Goal: Transaction & Acquisition: Download file/media

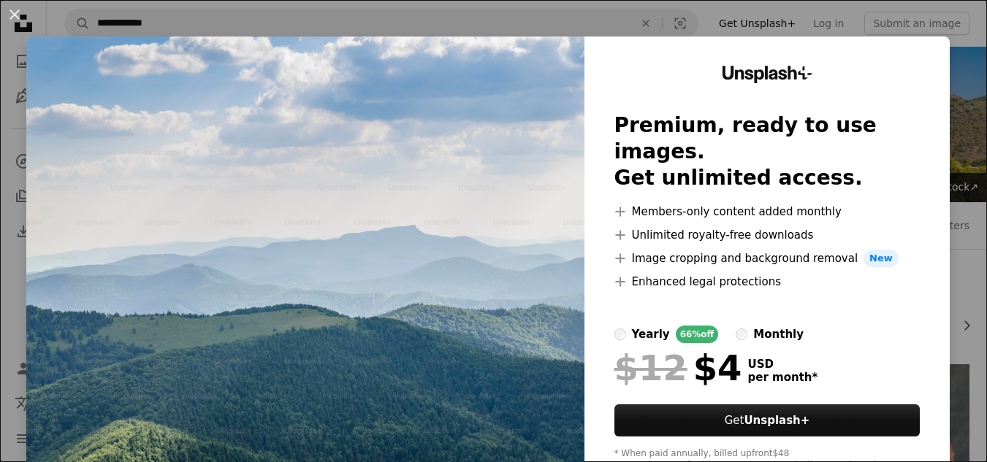
scroll to position [262, 0]
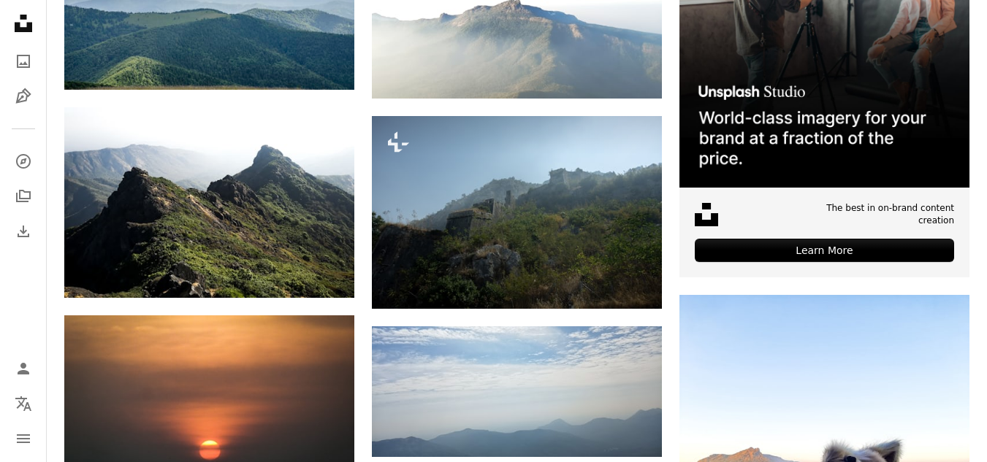
scroll to position [476, 0]
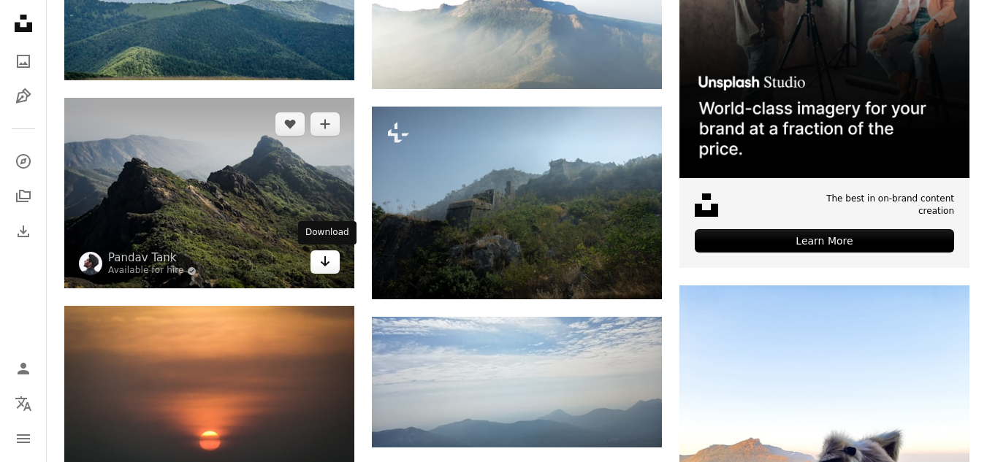
click at [324, 265] on icon "Download" at bounding box center [325, 261] width 9 height 10
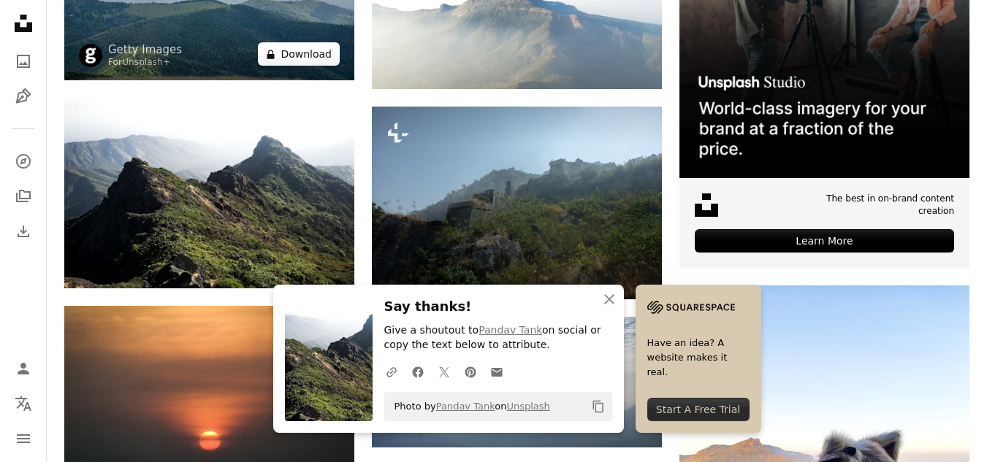
click at [327, 60] on button "A lock Download" at bounding box center [299, 53] width 82 height 23
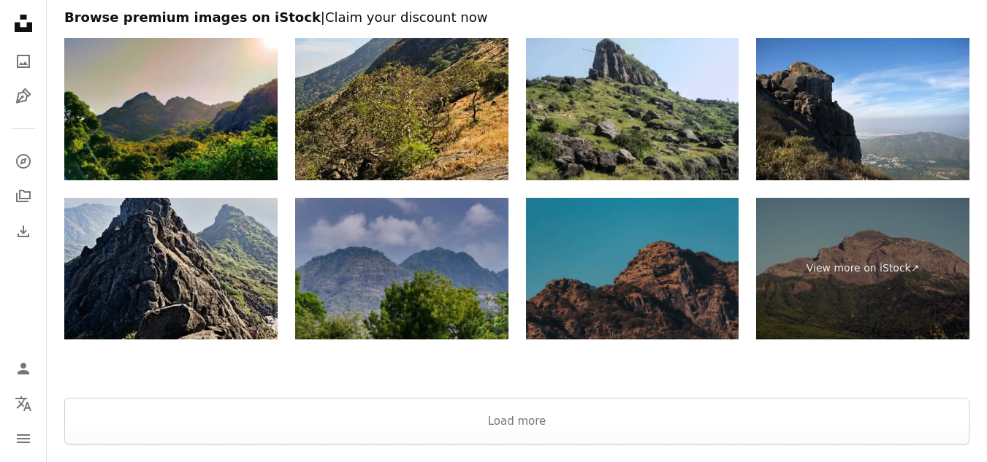
scroll to position [2193, 0]
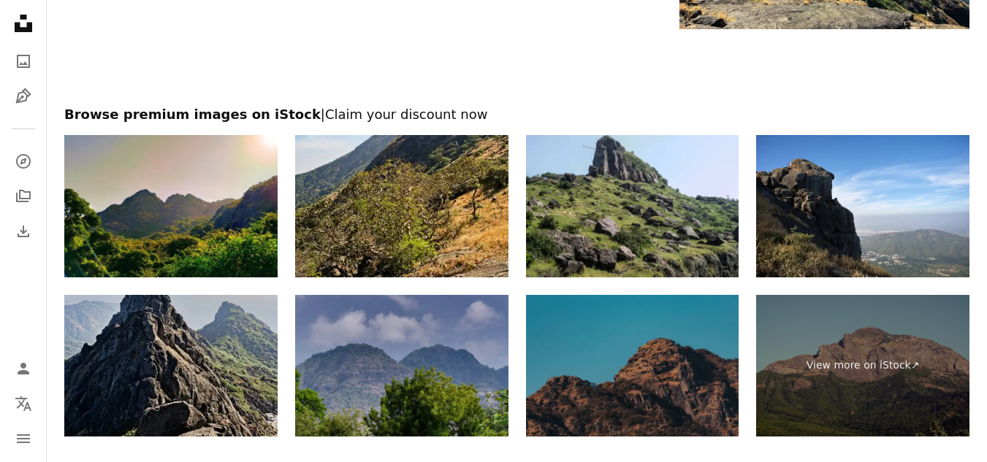
click at [186, 335] on img at bounding box center [170, 366] width 213 height 142
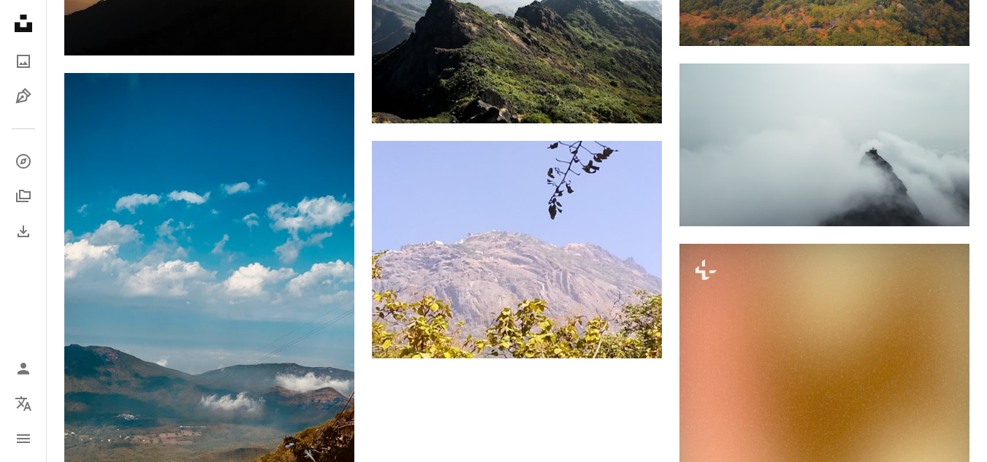
scroll to position [232, 0]
